Goal: Information Seeking & Learning: Learn about a topic

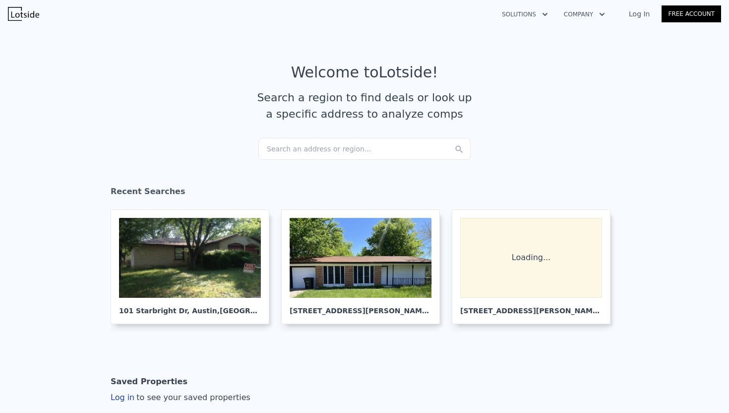
click at [290, 151] on div "Search an address or region..." at bounding box center [364, 149] width 212 height 22
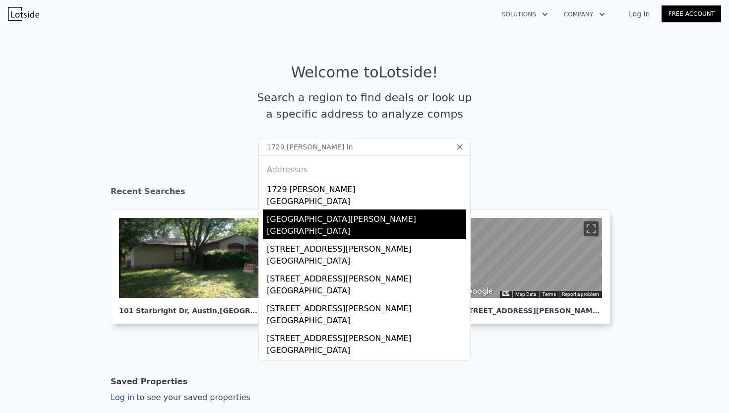
type input "1729 [PERSON_NAME] ln"
click at [287, 218] on div "[GEOGRAPHIC_DATA][PERSON_NAME]" at bounding box center [366, 217] width 199 height 16
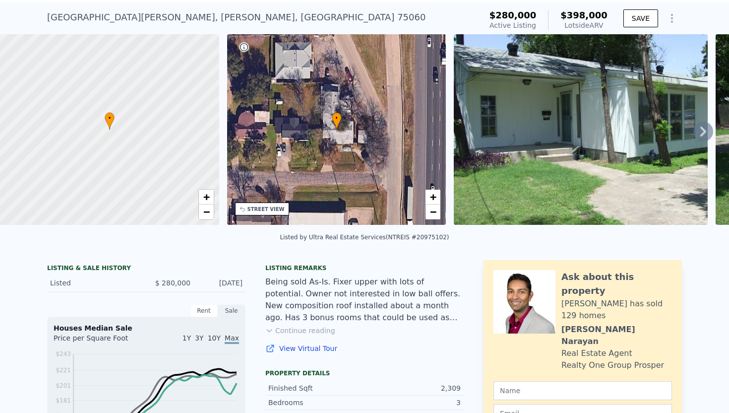
scroll to position [26, 0]
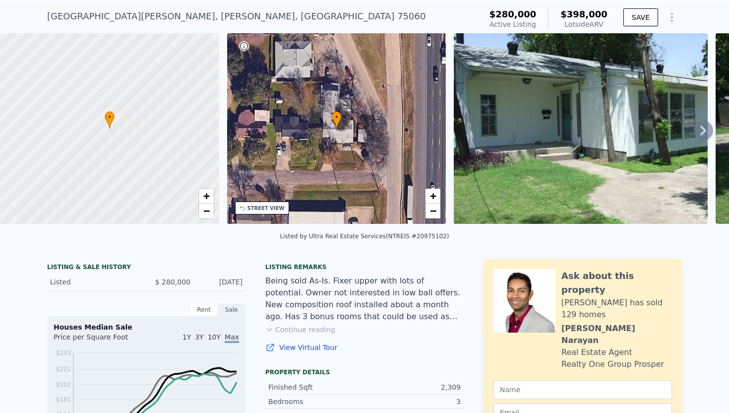
click at [709, 125] on icon at bounding box center [703, 130] width 20 height 20
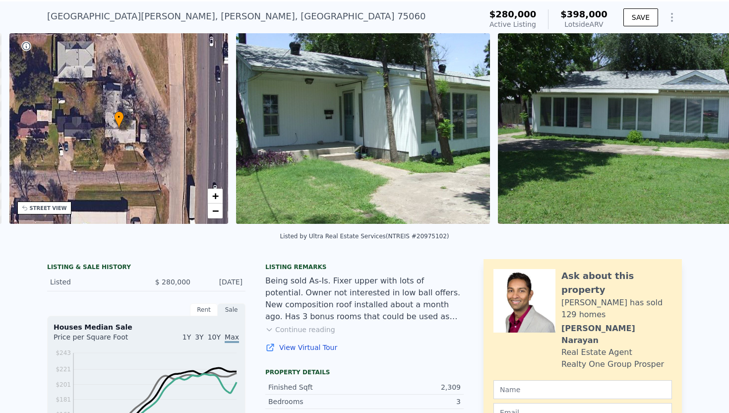
scroll to position [0, 231]
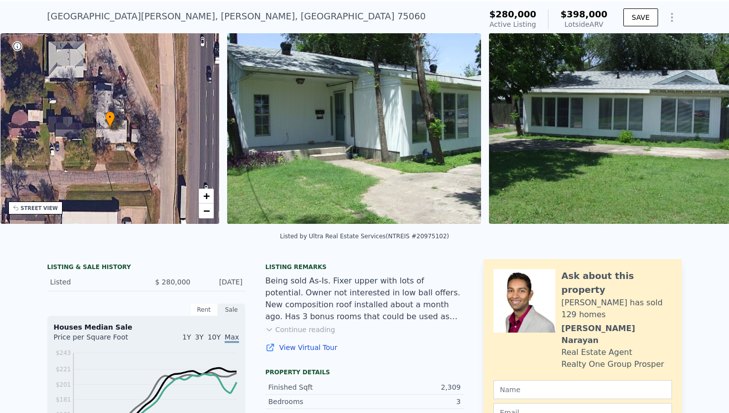
click at [709, 125] on div "• + − • + − STREET VIEW Loading... SATELLITE VIEW" at bounding box center [364, 130] width 729 height 194
click at [698, 132] on icon at bounding box center [703, 130] width 20 height 20
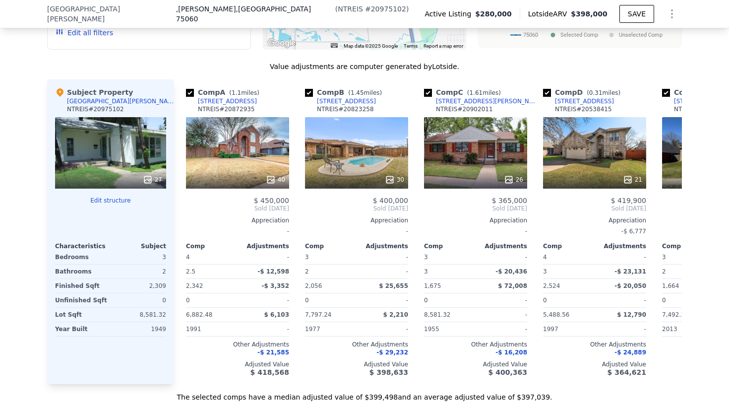
scroll to position [870, 0]
click at [189, 96] on input "checkbox" at bounding box center [190, 92] width 8 height 8
checkbox input "false"
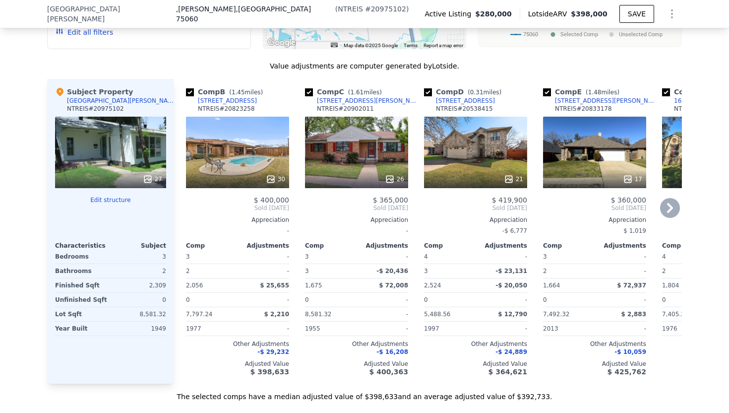
click at [189, 96] on input "checkbox" at bounding box center [190, 92] width 8 height 8
checkbox input "false"
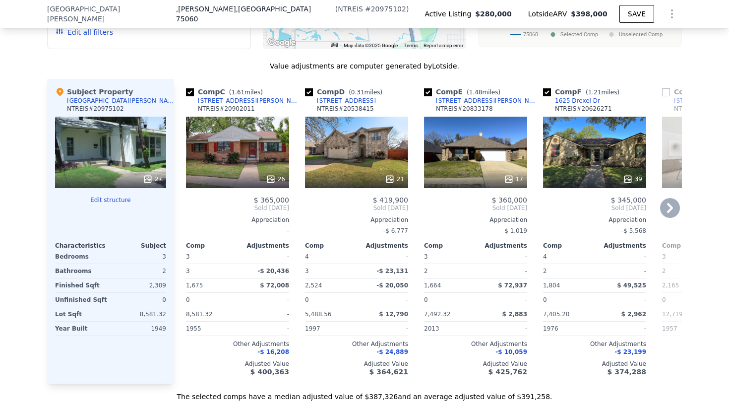
click at [189, 96] on input "checkbox" at bounding box center [190, 92] width 8 height 8
checkbox input "false"
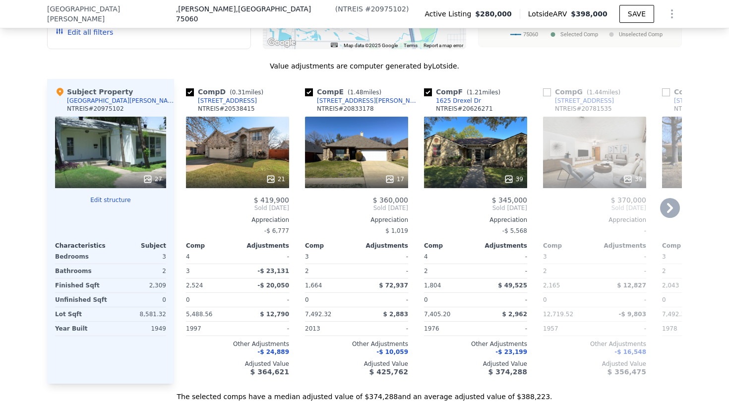
click at [189, 96] on input "checkbox" at bounding box center [190, 92] width 8 height 8
checkbox input "false"
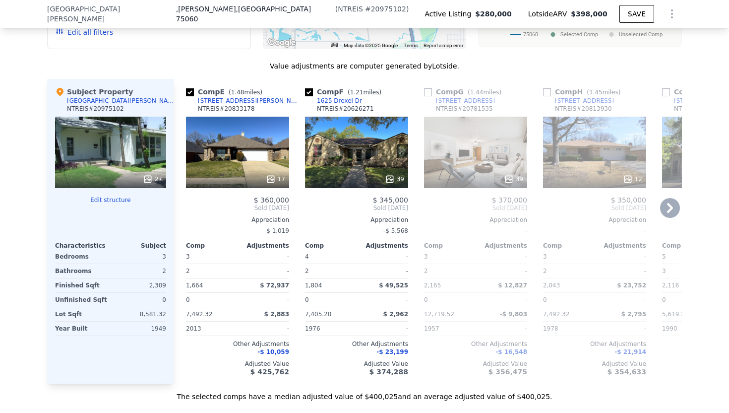
click at [189, 96] on input "checkbox" at bounding box center [190, 92] width 8 height 8
checkbox input "false"
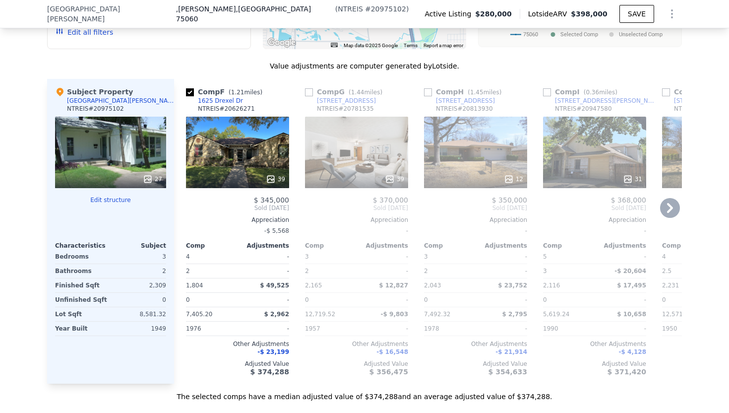
click at [308, 96] on input "checkbox" at bounding box center [309, 92] width 8 height 8
checkbox input "true"
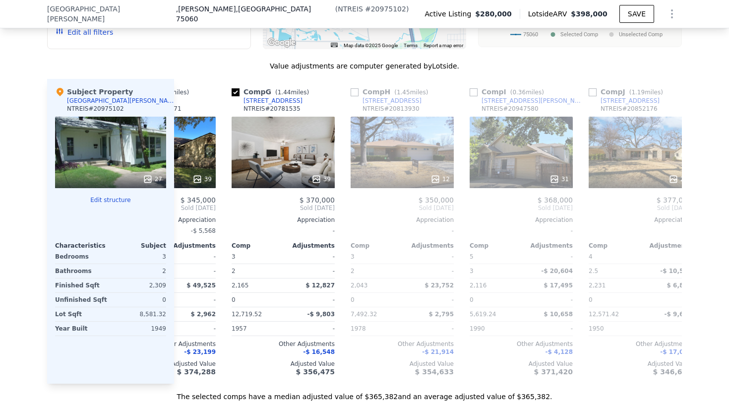
scroll to position [0, 75]
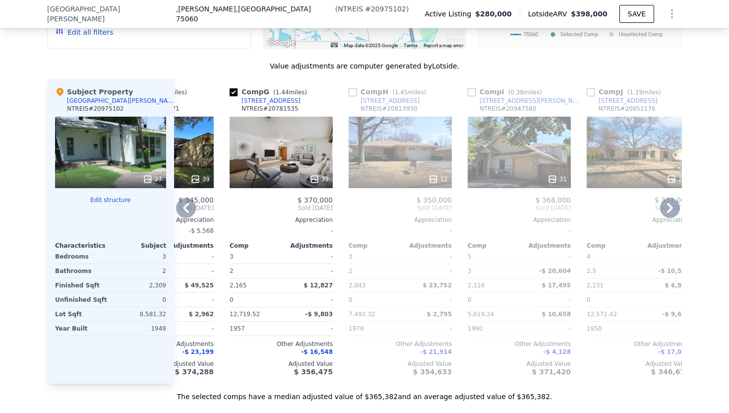
click at [353, 96] on input "checkbox" at bounding box center [353, 92] width 8 height 8
checkbox input "true"
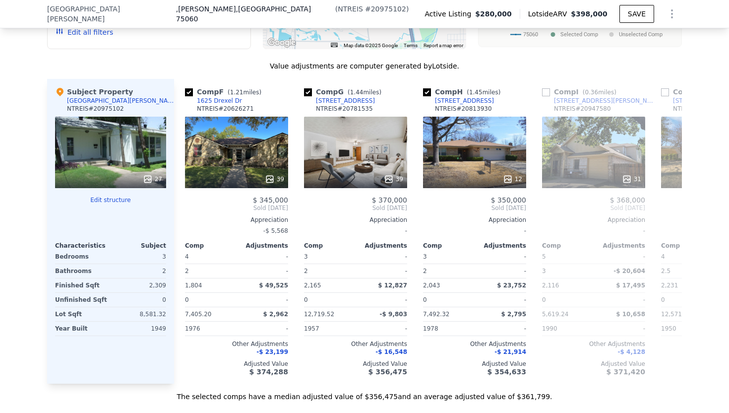
scroll to position [0, 0]
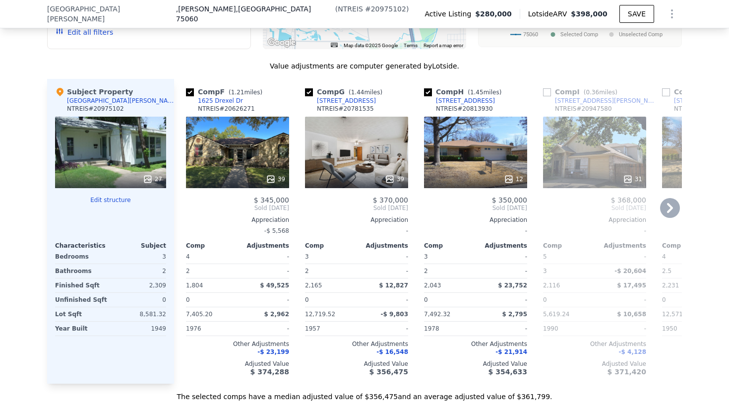
click at [307, 96] on input "checkbox" at bounding box center [309, 92] width 8 height 8
checkbox input "false"
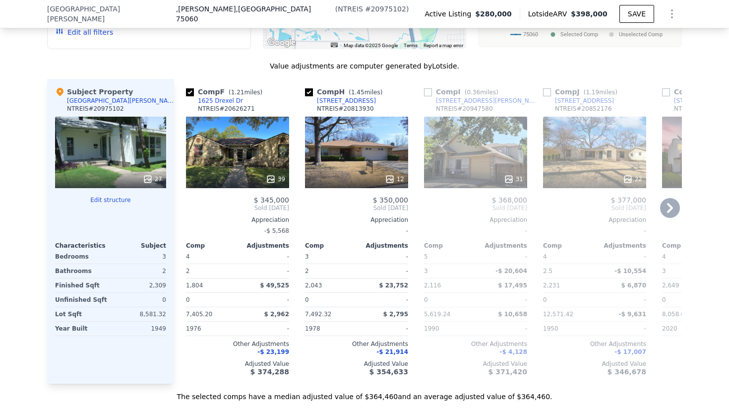
click at [190, 96] on input "checkbox" at bounding box center [190, 92] width 8 height 8
checkbox input "false"
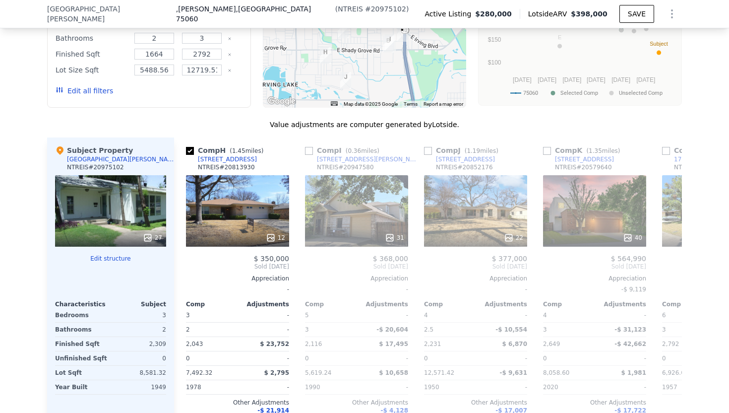
scroll to position [771, 0]
